Goal: Complete application form

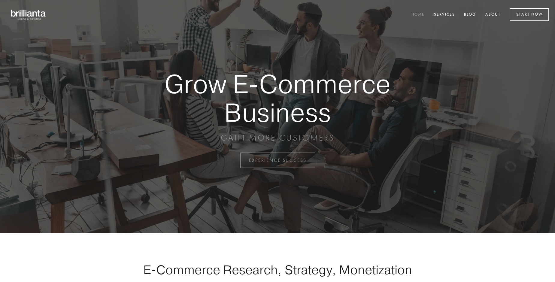
scroll to position [1574, 0]
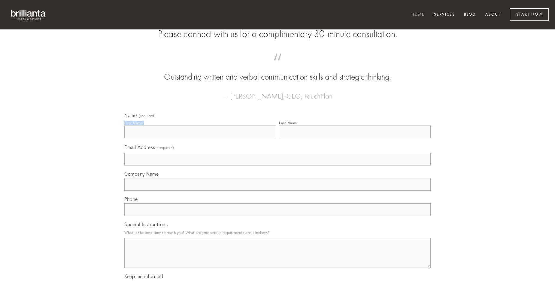
type input "[PERSON_NAME]"
click at [355, 138] on input "Last Name" at bounding box center [355, 132] width 152 height 13
type input "[PERSON_NAME]"
click at [277, 165] on input "Email Address (required)" at bounding box center [277, 159] width 306 height 13
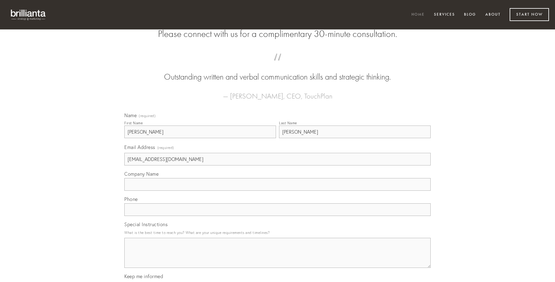
type input "[EMAIL_ADDRESS][DOMAIN_NAME]"
click at [277, 191] on input "Company Name" at bounding box center [277, 184] width 306 height 13
type input "spiritus"
click at [277, 216] on input "text" at bounding box center [277, 209] width 306 height 13
click at [277, 258] on textarea "Special Instructions" at bounding box center [277, 253] width 306 height 30
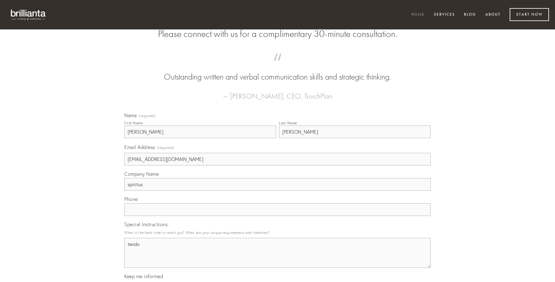
type textarea "tendo"
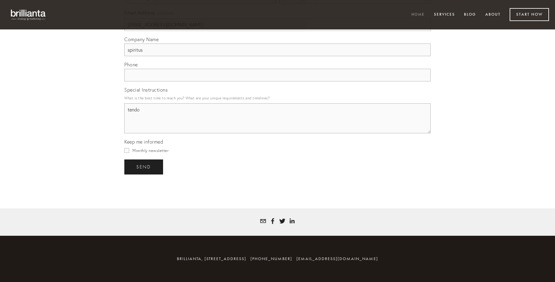
click at [144, 167] on span "send" at bounding box center [143, 166] width 15 height 5
